Goal: Task Accomplishment & Management: Manage account settings

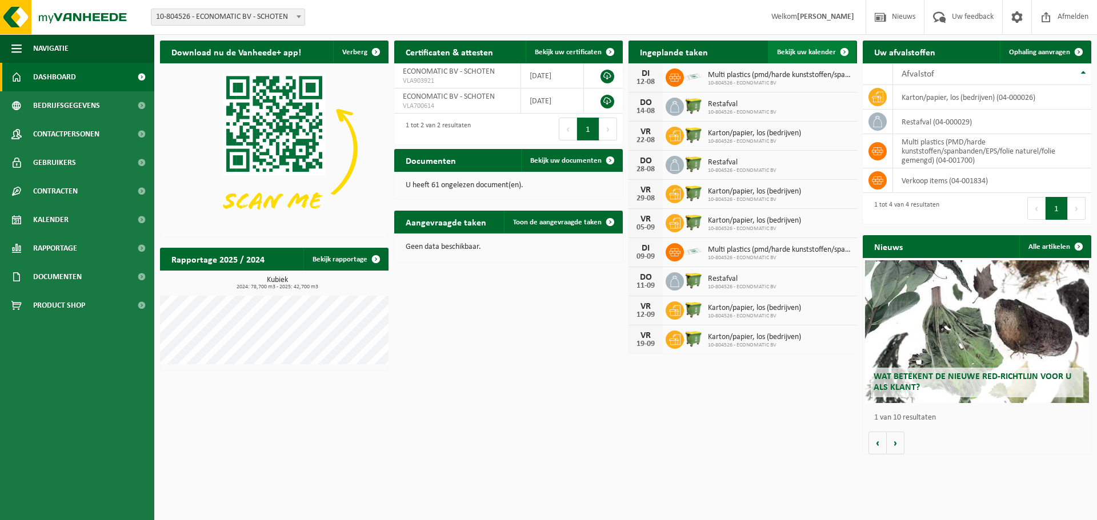
click at [823, 54] on span "Bekijk uw kalender" at bounding box center [806, 52] width 59 height 7
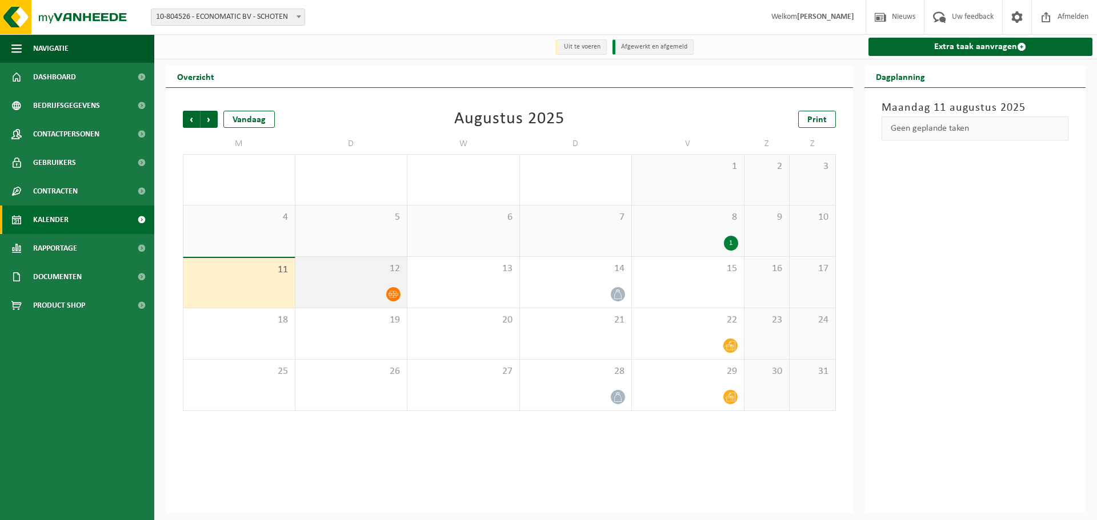
click at [390, 294] on icon at bounding box center [393, 295] width 10 height 10
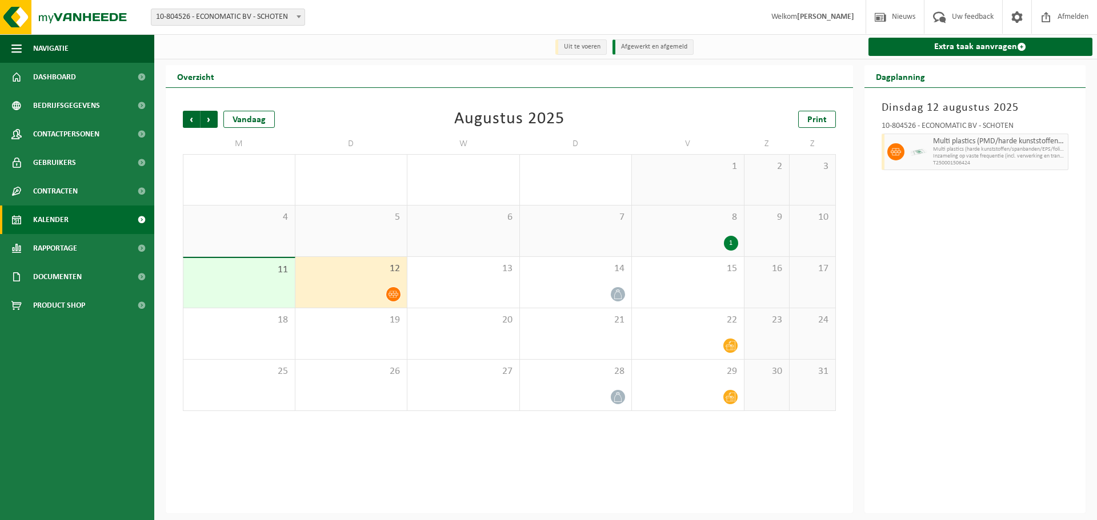
click at [962, 145] on span "Multi plastics (PMD/harde kunststoffen/spanbanden/EPS/folie naturel/folie gemen…" at bounding box center [999, 141] width 133 height 9
drag, startPoint x: 965, startPoint y: 147, endPoint x: 1007, endPoint y: 154, distance: 42.2
click at [1007, 154] on span "Inzameling op vaste frequentie (incl. verwerking en transport)" at bounding box center [999, 156] width 133 height 7
click at [731, 240] on div "1" at bounding box center [731, 243] width 14 height 15
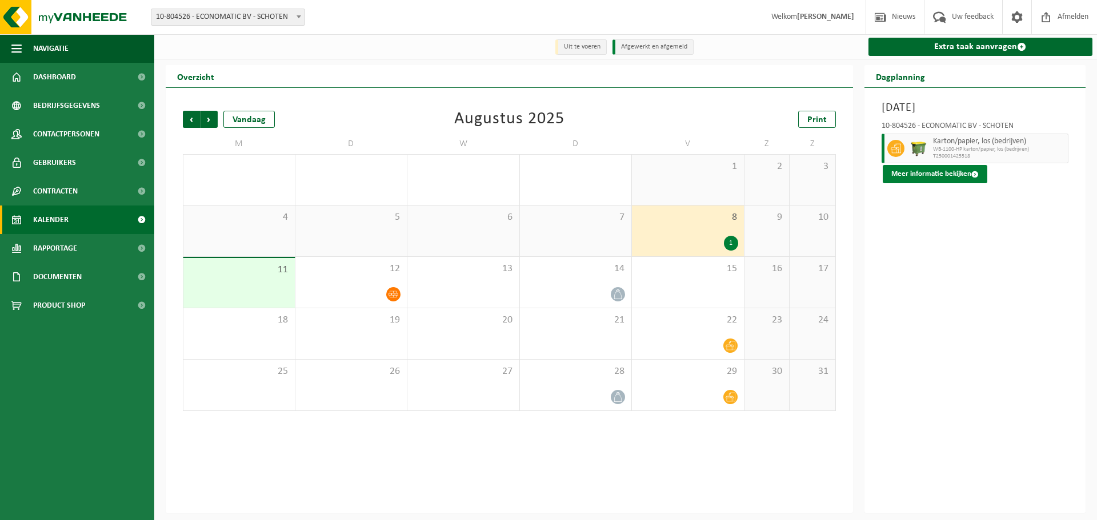
click at [942, 174] on button "Meer informatie bekijken" at bounding box center [935, 174] width 105 height 18
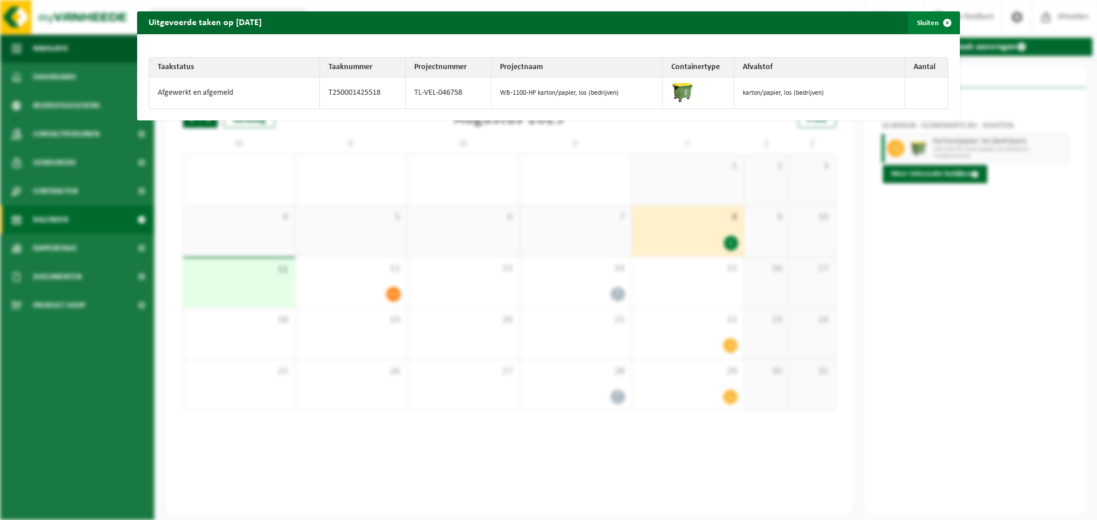
click at [938, 18] on span "button" at bounding box center [947, 22] width 23 height 23
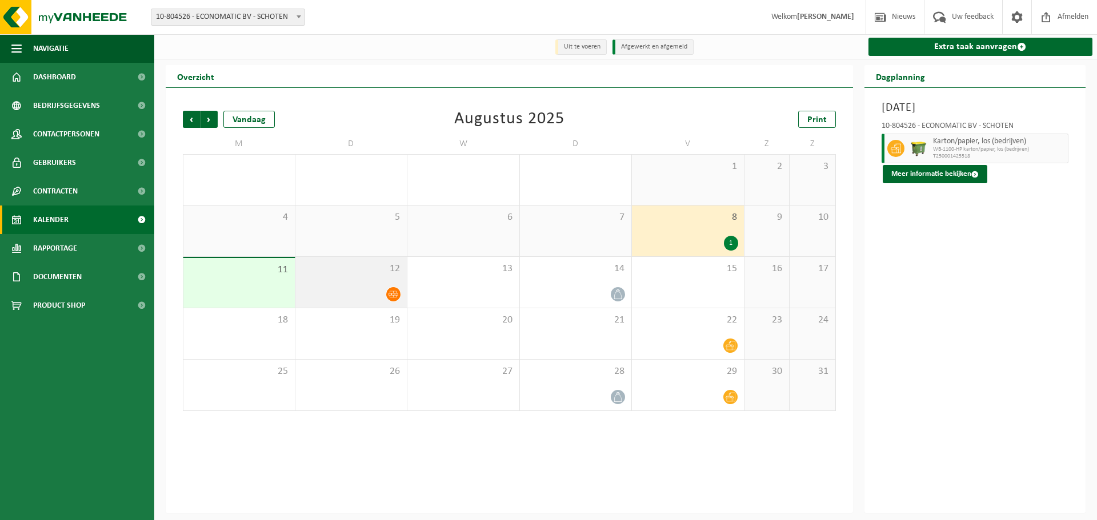
click at [382, 282] on div "12" at bounding box center [351, 282] width 112 height 51
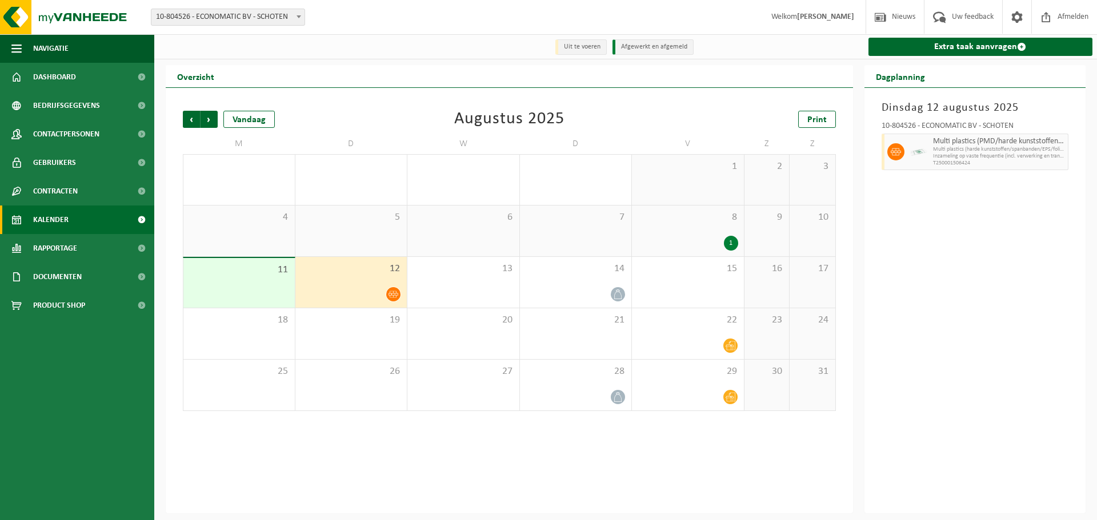
click at [905, 153] on div at bounding box center [894, 152] width 26 height 37
click at [898, 151] on icon at bounding box center [896, 152] width 10 height 10
click at [618, 295] on icon at bounding box center [618, 295] width 10 height 10
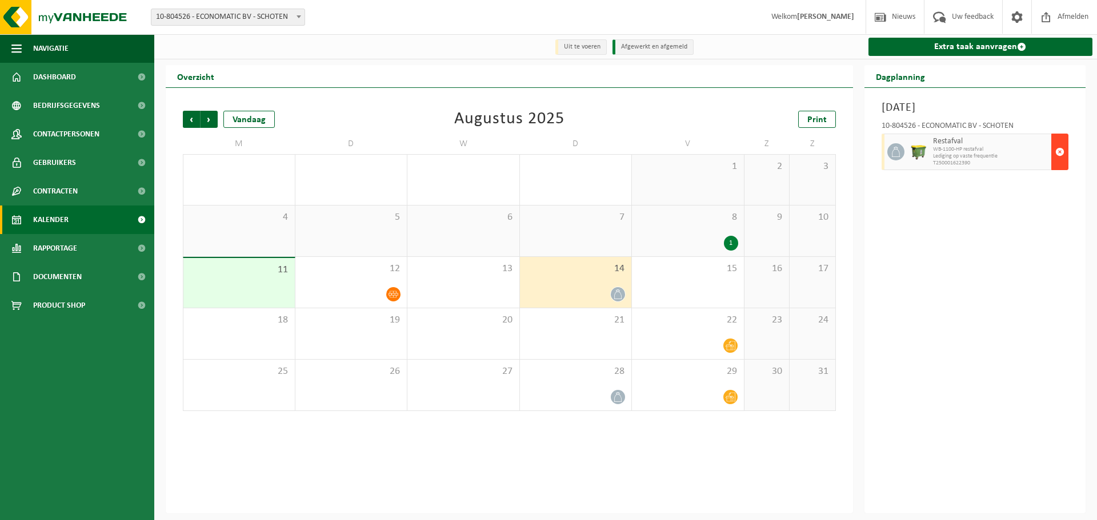
click at [1057, 153] on span "button" at bounding box center [1059, 152] width 9 height 23
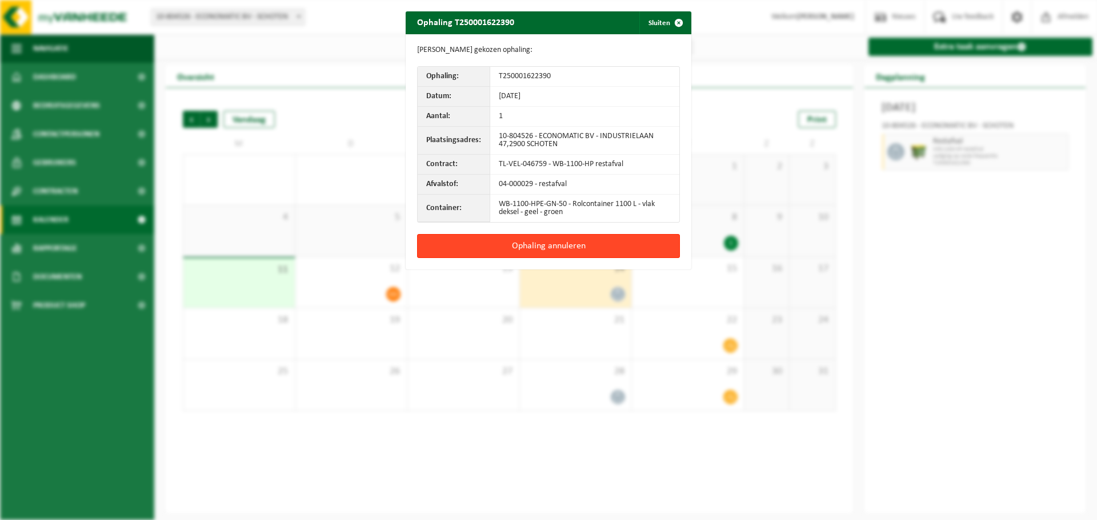
click at [579, 242] on button "Ophaling annuleren" at bounding box center [548, 246] width 263 height 24
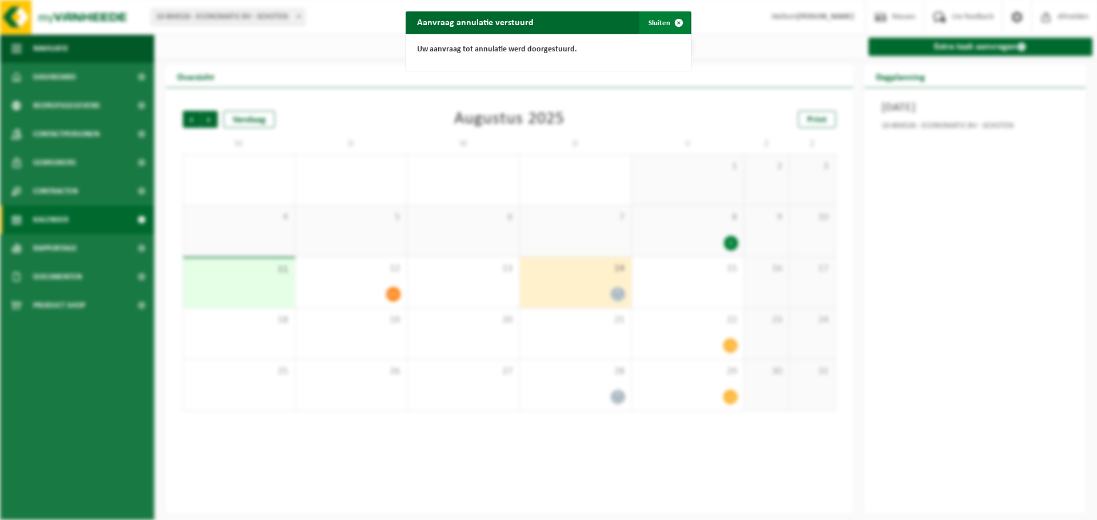
click at [656, 22] on button "Sluiten" at bounding box center [664, 22] width 51 height 23
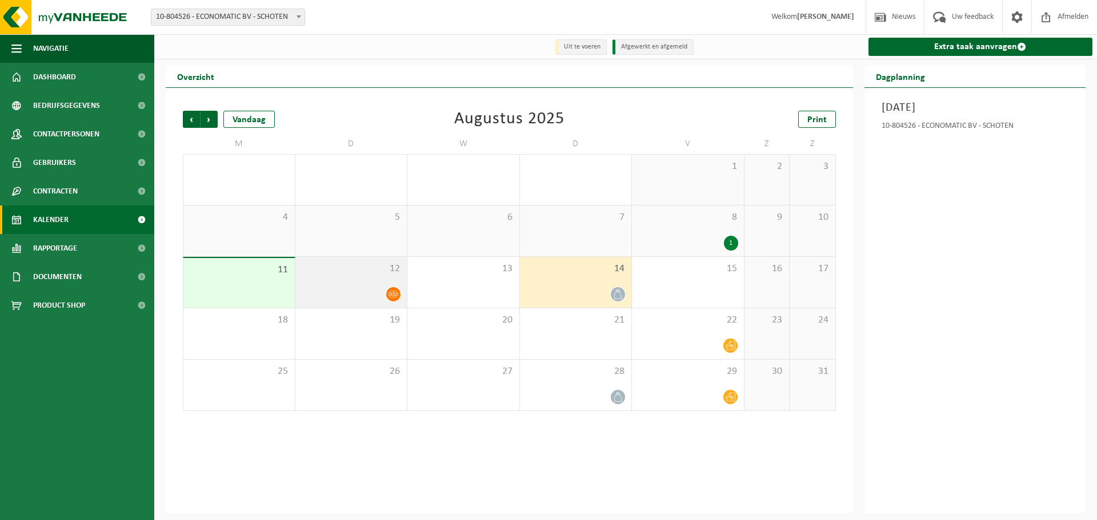
click at [390, 287] on div "12" at bounding box center [351, 282] width 112 height 51
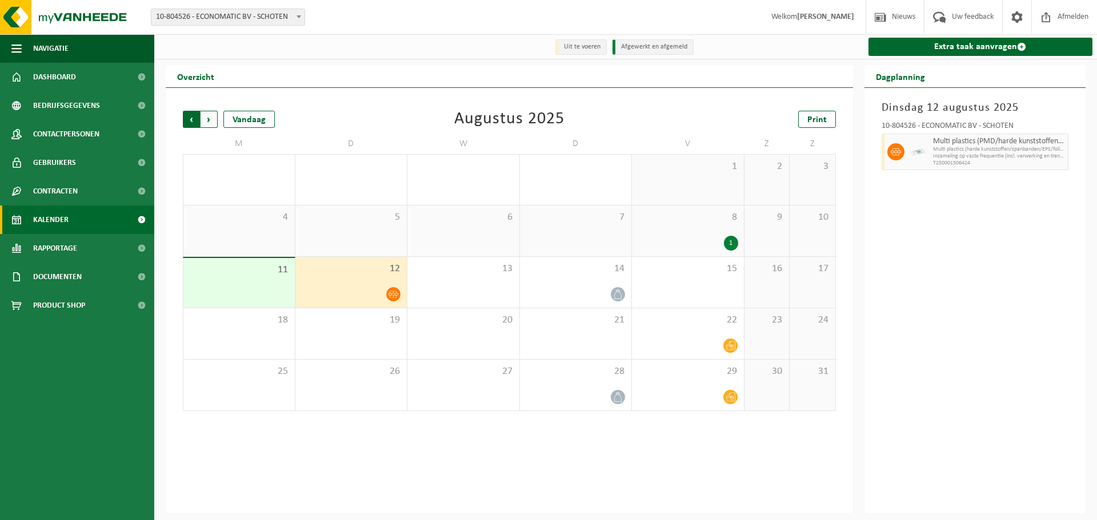
click at [213, 124] on span "Volgende" at bounding box center [209, 119] width 17 height 17
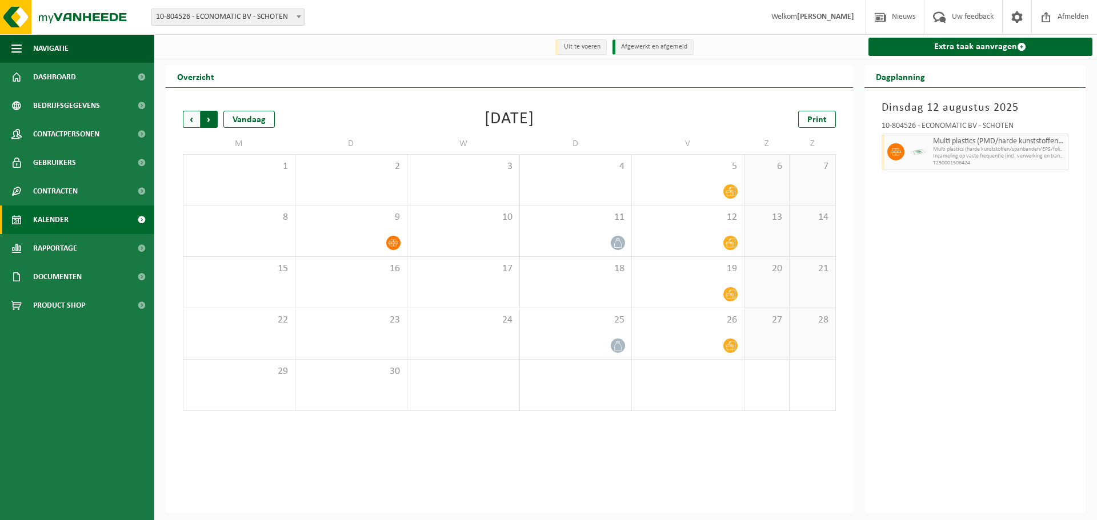
click at [190, 121] on span "Vorige" at bounding box center [191, 119] width 17 height 17
